Goal: Transaction & Acquisition: Book appointment/travel/reservation

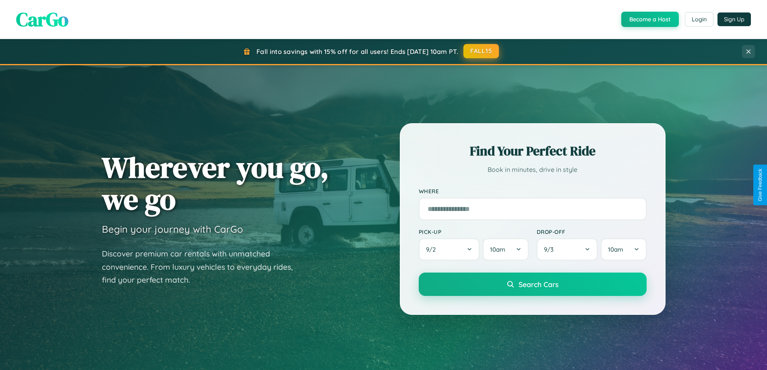
click at [482, 51] on button "FALL15" at bounding box center [480, 51] width 35 height 14
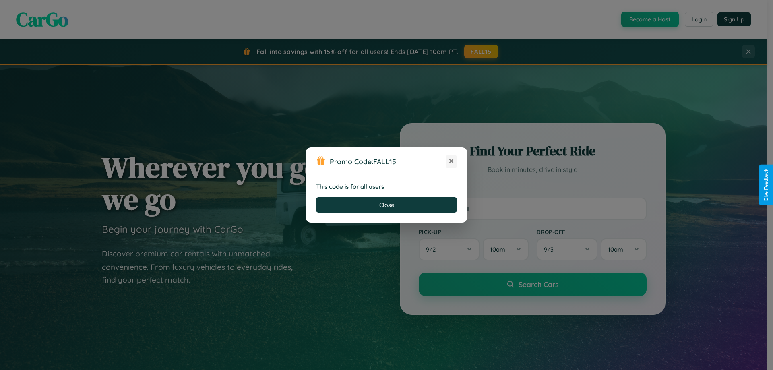
click at [451, 161] on icon at bounding box center [451, 161] width 8 height 8
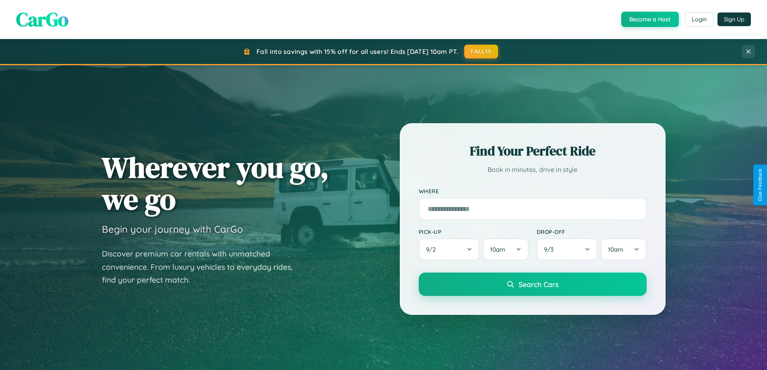
scroll to position [944, 0]
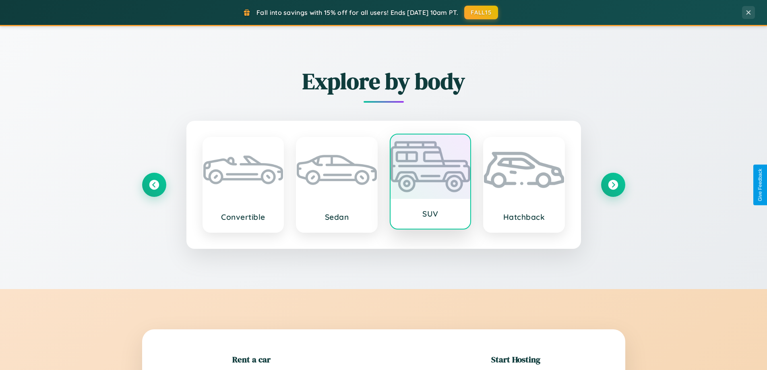
click at [430, 182] on div at bounding box center [431, 166] width 80 height 64
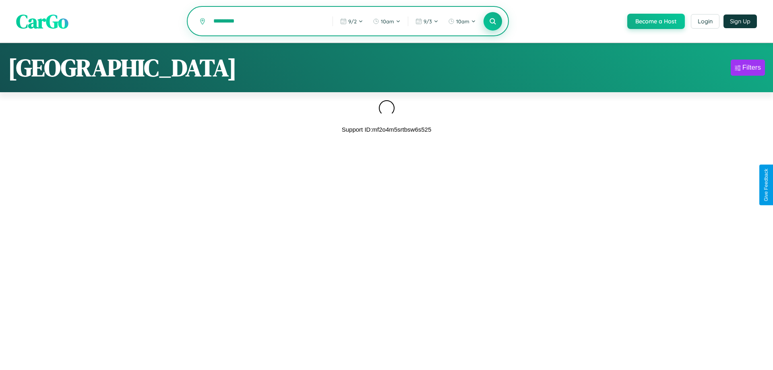
type input "*********"
click at [492, 22] on icon at bounding box center [493, 21] width 8 height 8
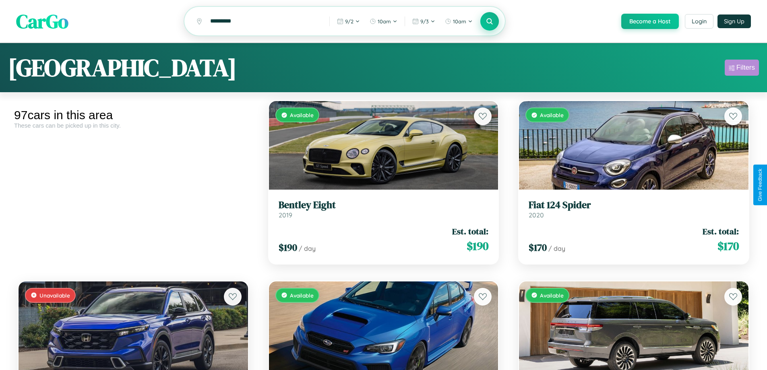
click at [742, 69] on div "Filters" at bounding box center [746, 68] width 19 height 8
